Goal: Navigation & Orientation: Understand site structure

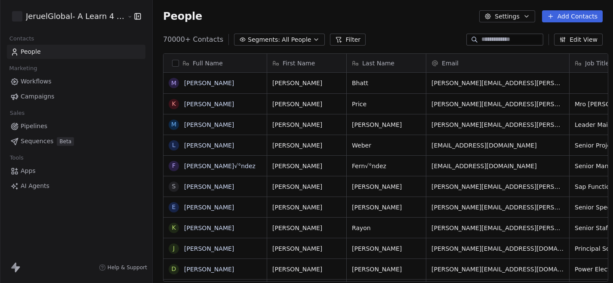
scroll to position [249, 466]
click at [105, 10] on html "JeruelGlobal- A Learn 4 LLC Company Contacts People Marketing Workflows Campaig…" at bounding box center [306, 141] width 613 height 283
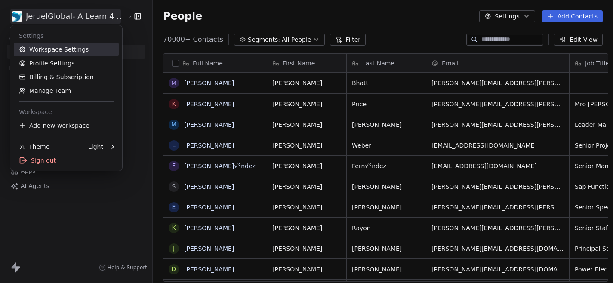
click at [72, 50] on link "Workspace Settings" at bounding box center [66, 50] width 105 height 14
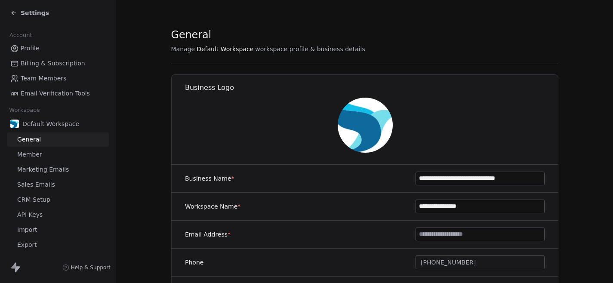
click at [47, 64] on span "Billing & Subscription" at bounding box center [53, 63] width 64 height 9
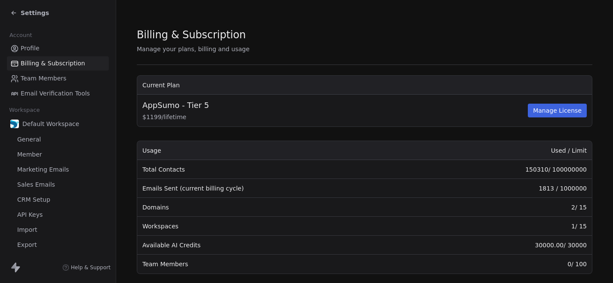
click at [35, 15] on span "Settings" at bounding box center [35, 13] width 28 height 9
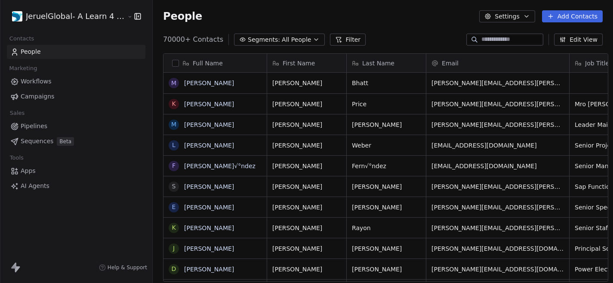
scroll to position [249, 466]
click at [61, 14] on html "JeruelGlobal- A Learn 4 LLC Company Contacts People Marketing Workflows Campaig…" at bounding box center [306, 141] width 613 height 283
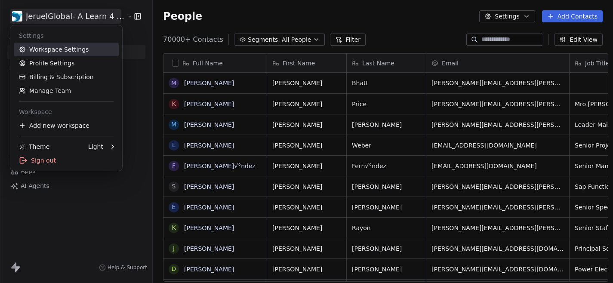
click at [59, 50] on link "Workspace Settings" at bounding box center [66, 50] width 105 height 14
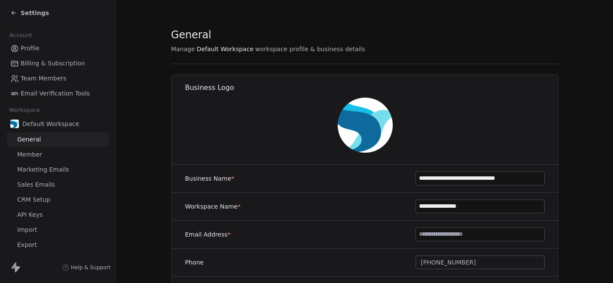
click at [177, 122] on div at bounding box center [364, 125] width 387 height 55
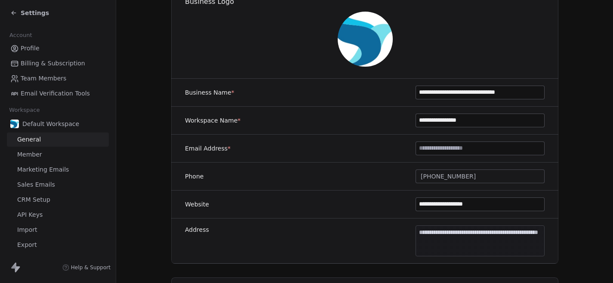
scroll to position [69, 0]
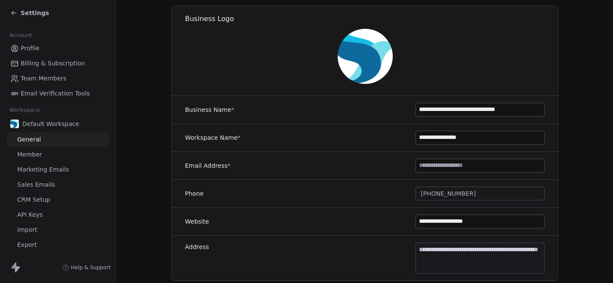
click at [24, 12] on span "Settings" at bounding box center [35, 13] width 28 height 9
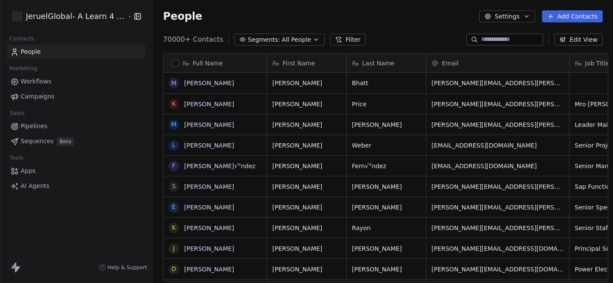
scroll to position [249, 466]
click at [35, 77] on span "Workflows" at bounding box center [36, 81] width 31 height 9
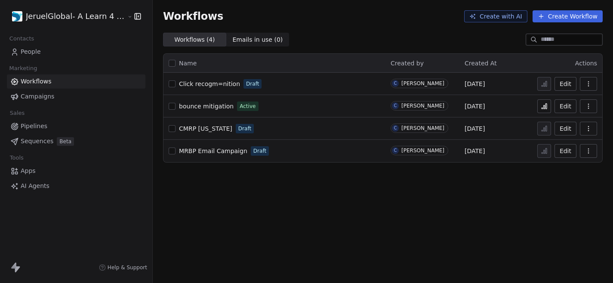
click at [37, 95] on span "Campaigns" at bounding box center [38, 96] width 34 height 9
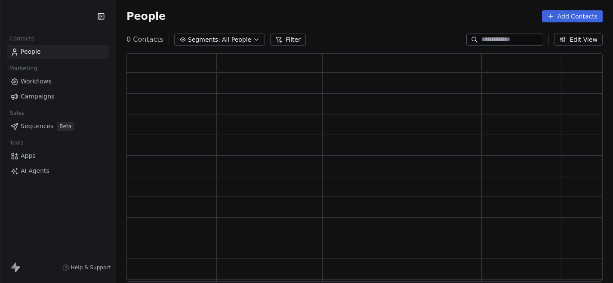
scroll to position [228, 476]
